Goal: Information Seeking & Learning: Learn about a topic

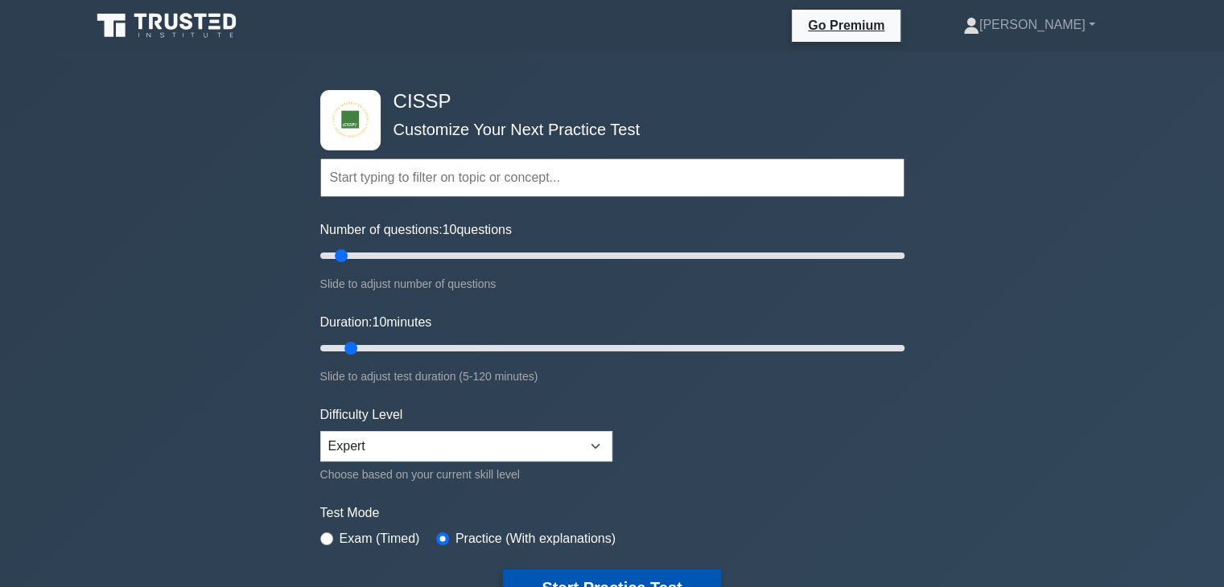
click at [590, 579] on button "Start Practice Test" at bounding box center [611, 588] width 217 height 37
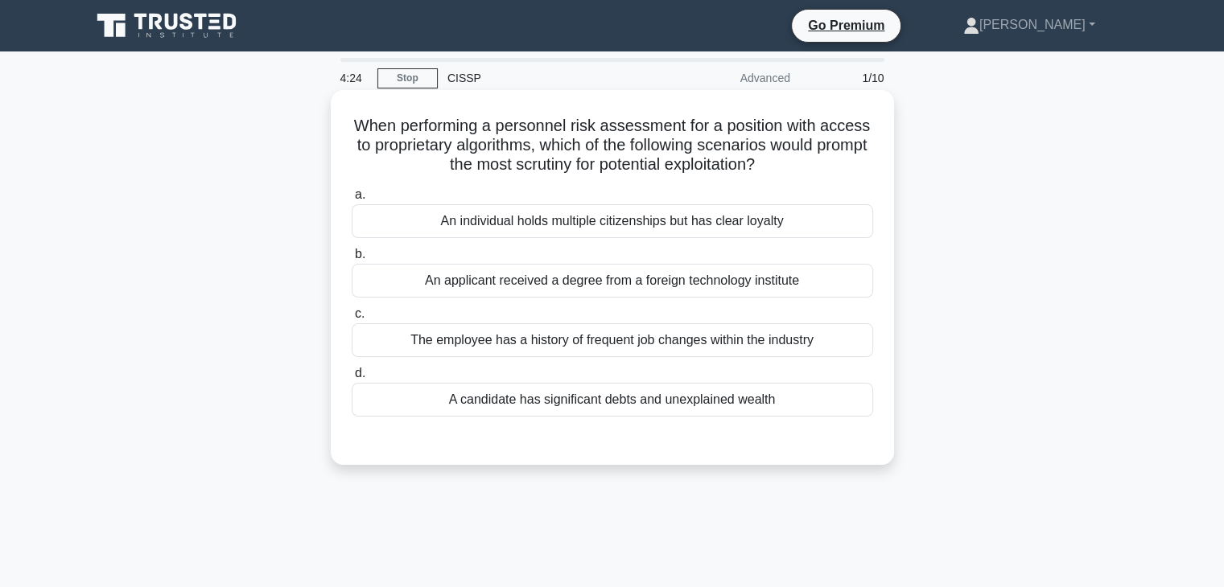
click at [614, 402] on div "A candidate has significant debts and unexplained wealth" at bounding box center [612, 400] width 521 height 34
click at [352, 379] on input "d. A candidate has significant debts and unexplained wealth" at bounding box center [352, 374] width 0 height 10
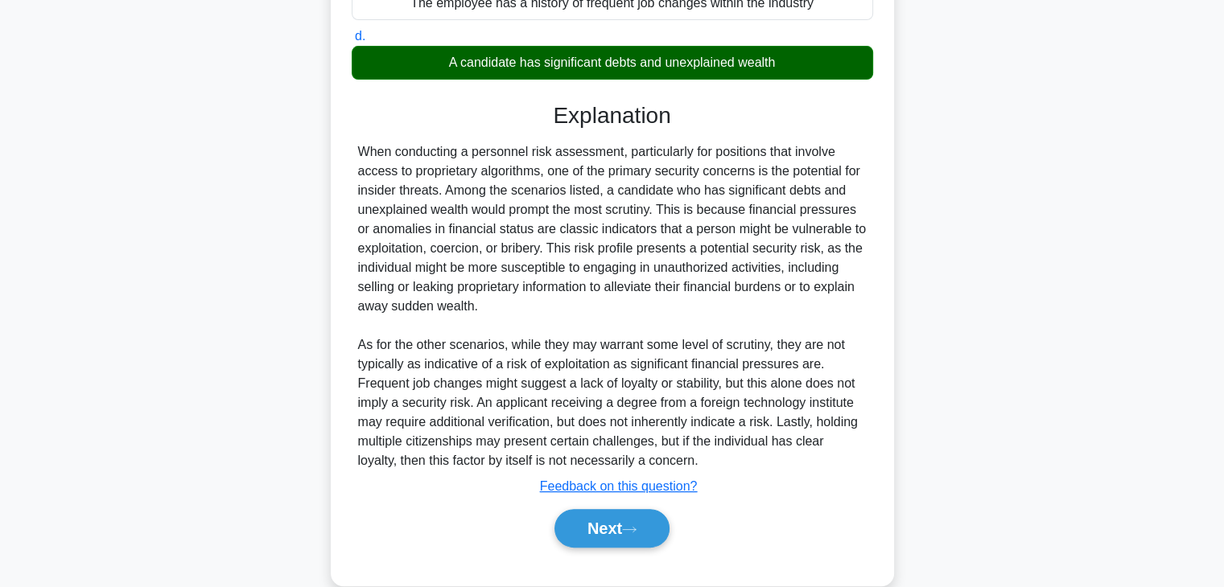
scroll to position [365, 0]
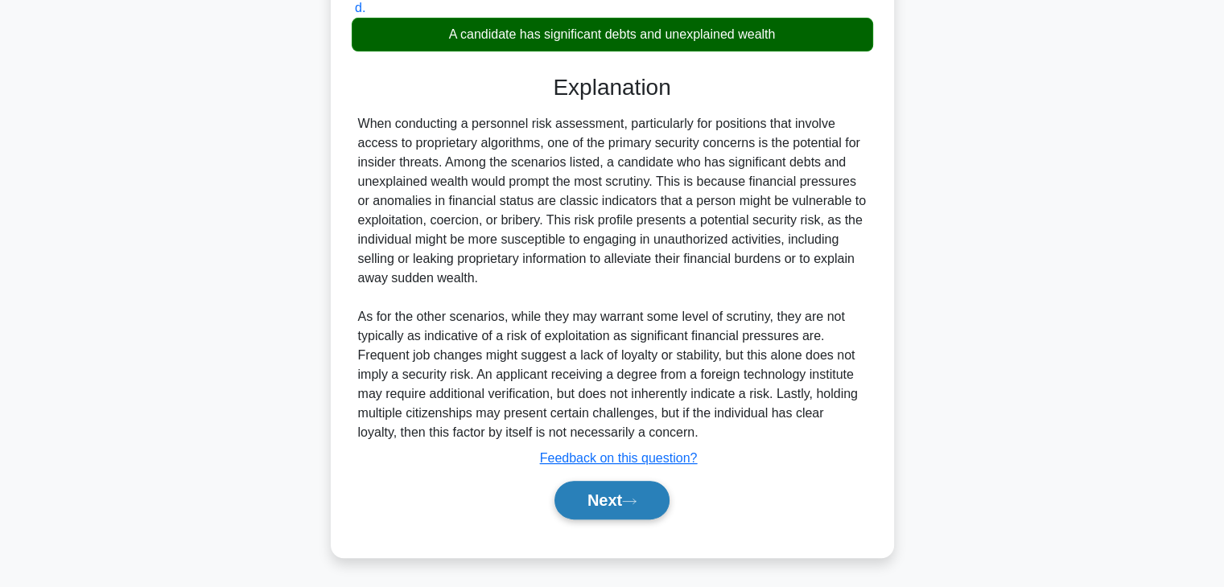
click at [604, 513] on button "Next" at bounding box center [611, 500] width 115 height 39
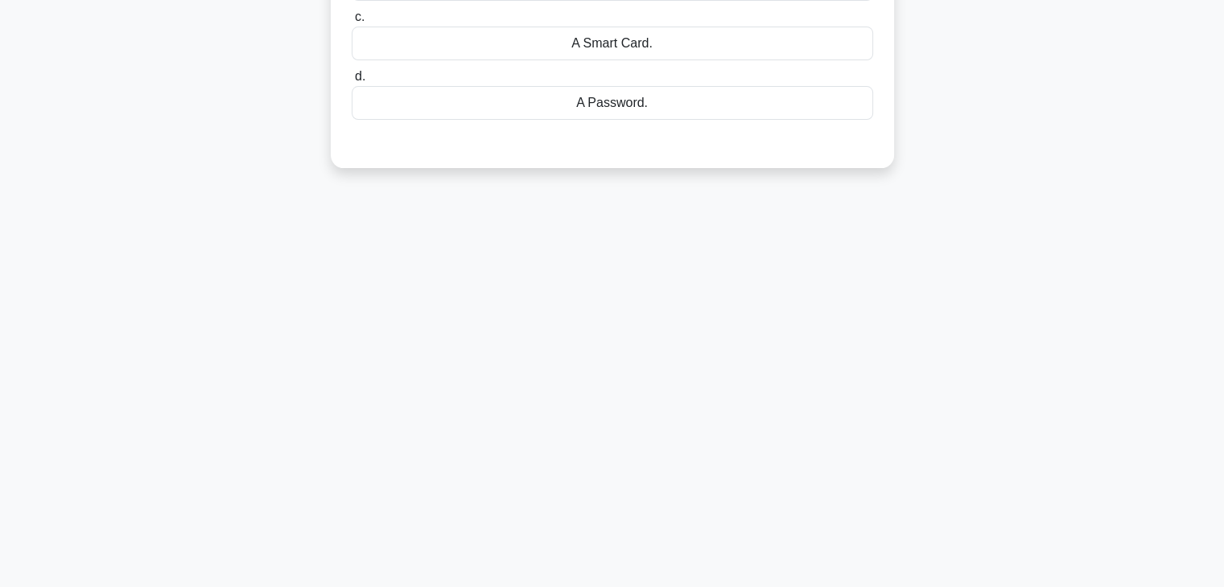
scroll to position [0, 0]
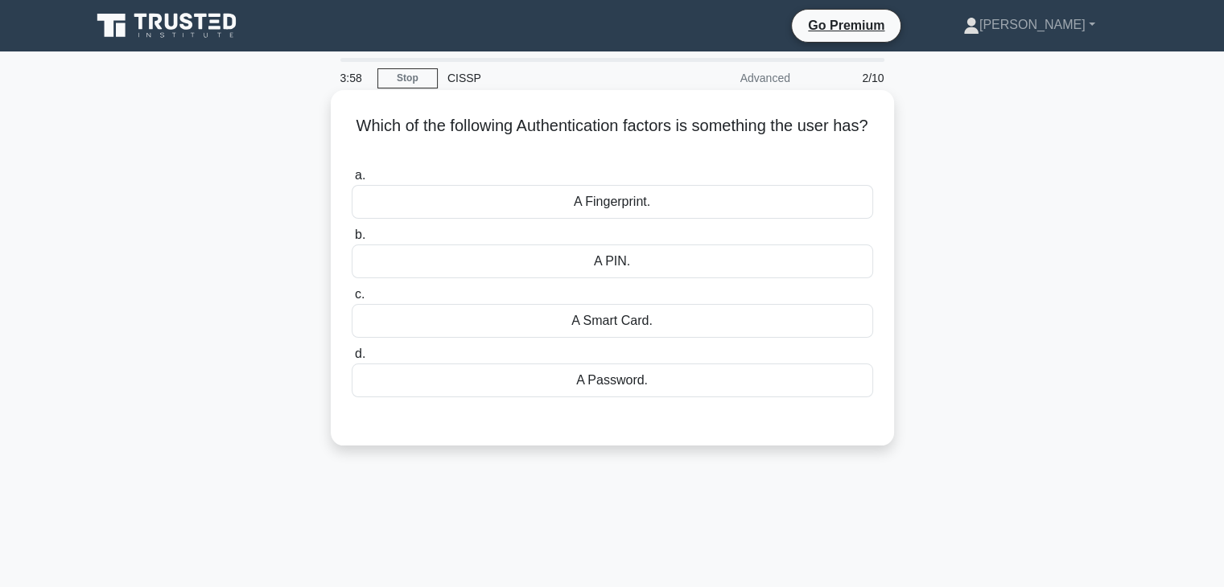
click at [544, 204] on div "A Fingerprint." at bounding box center [612, 202] width 521 height 34
click at [352, 181] on input "a. A Fingerprint." at bounding box center [352, 176] width 0 height 10
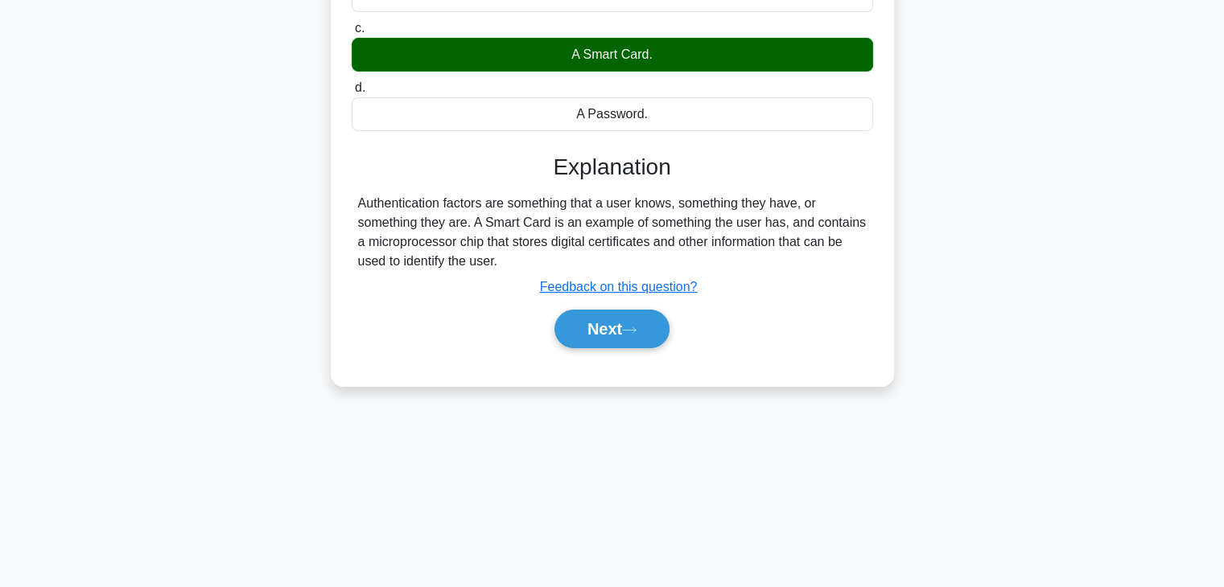
scroll to position [282, 0]
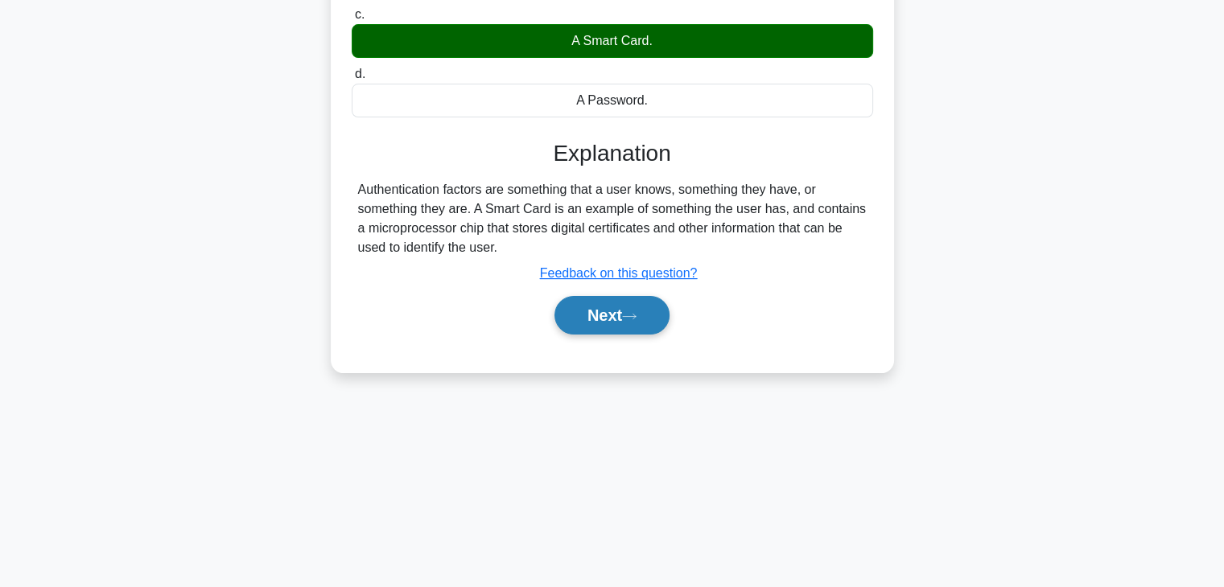
click at [586, 320] on button "Next" at bounding box center [611, 315] width 115 height 39
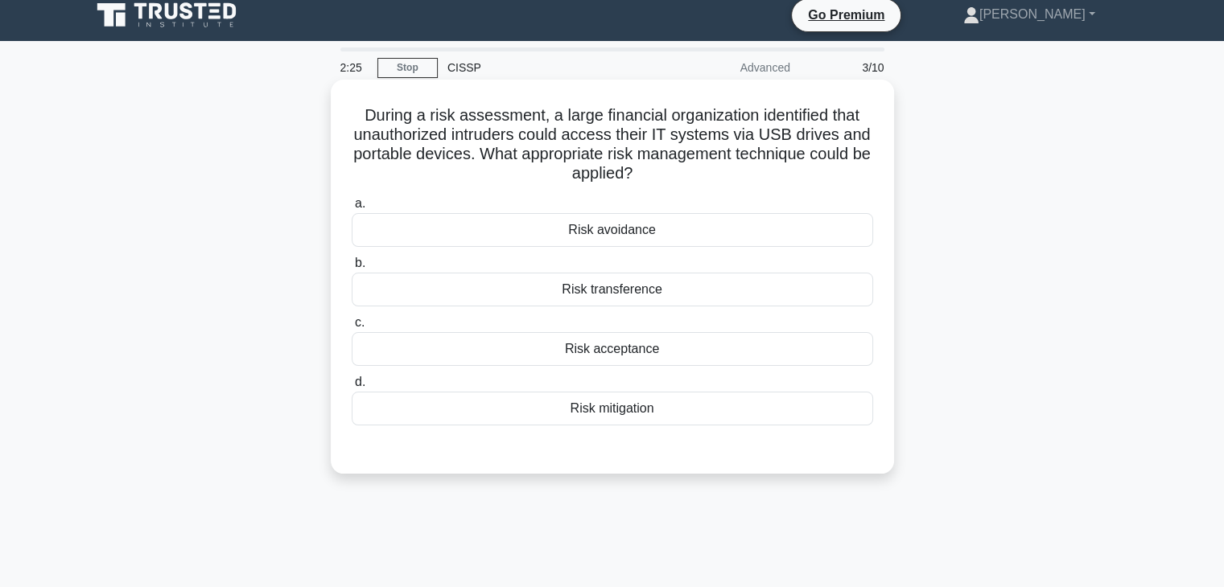
scroll to position [0, 0]
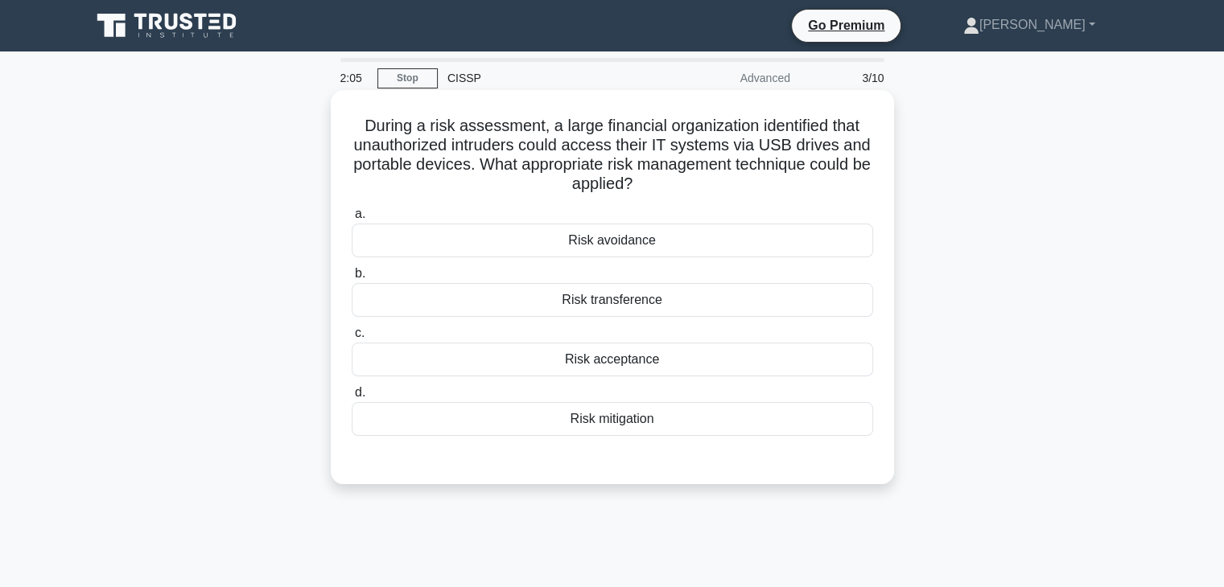
click at [690, 427] on div "Risk mitigation" at bounding box center [612, 419] width 521 height 34
click at [352, 398] on input "d. Risk mitigation" at bounding box center [352, 393] width 0 height 10
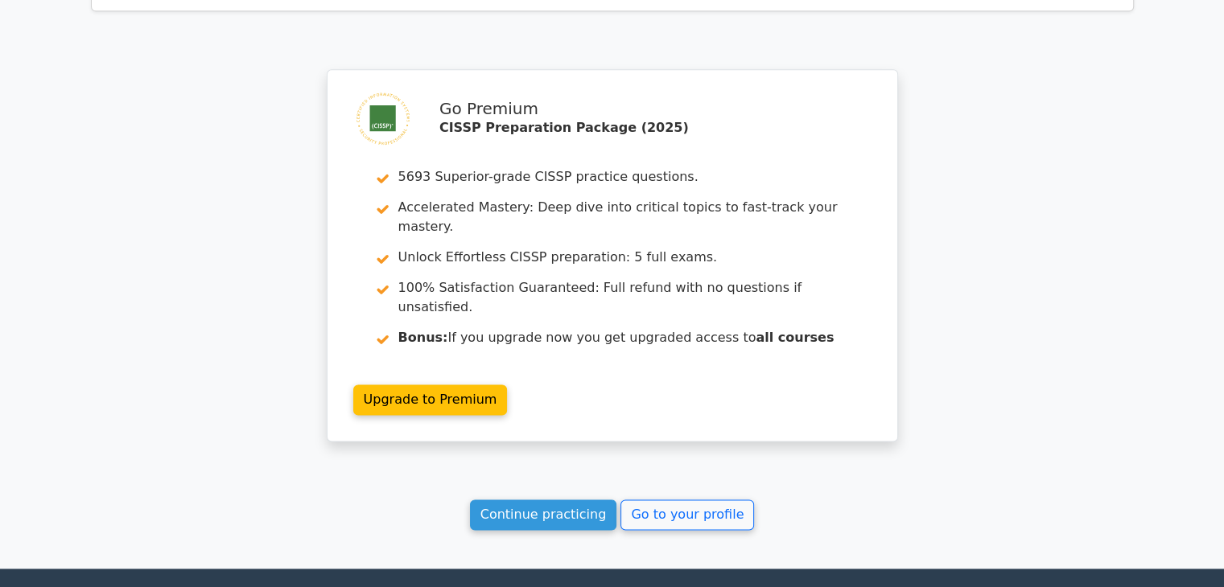
scroll to position [2203, 0]
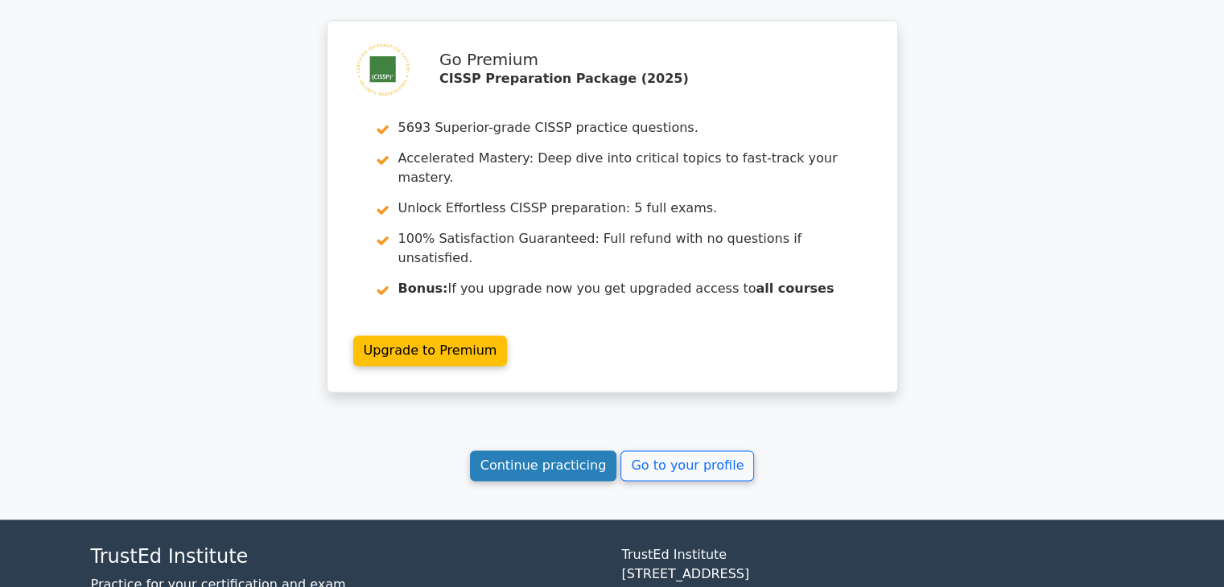
click at [531, 451] on link "Continue practicing" at bounding box center [543, 466] width 147 height 31
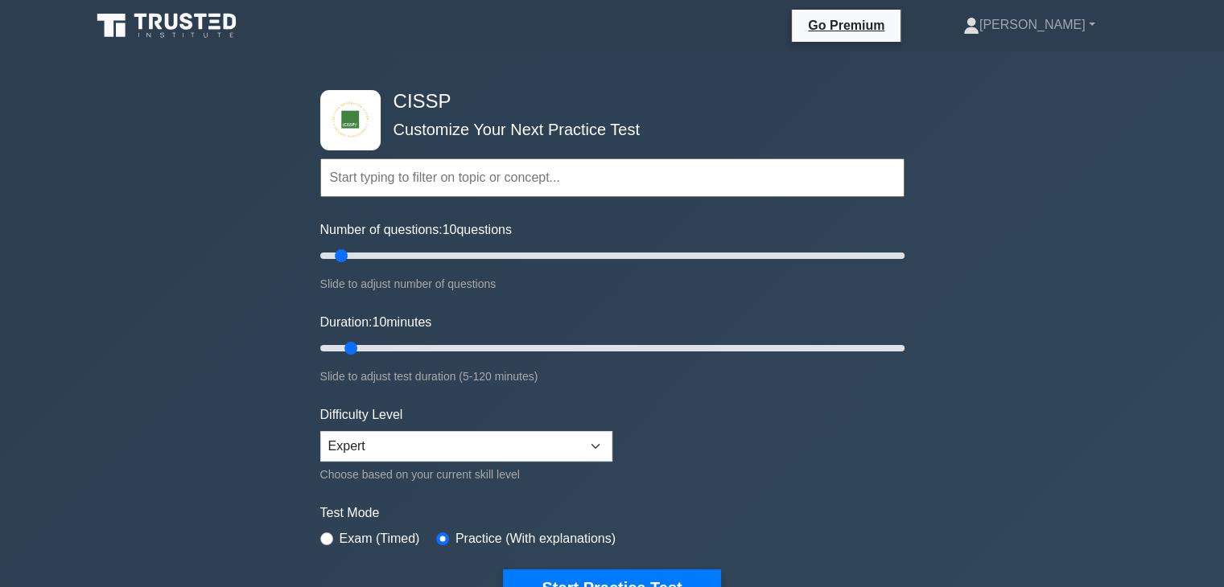
click at [11, 513] on div "CISSP Customize Your Next Practice Test Topics Security and Risk Management Ass…" at bounding box center [612, 526] width 1224 height 951
